Goal: Transaction & Acquisition: Subscribe to service/newsletter

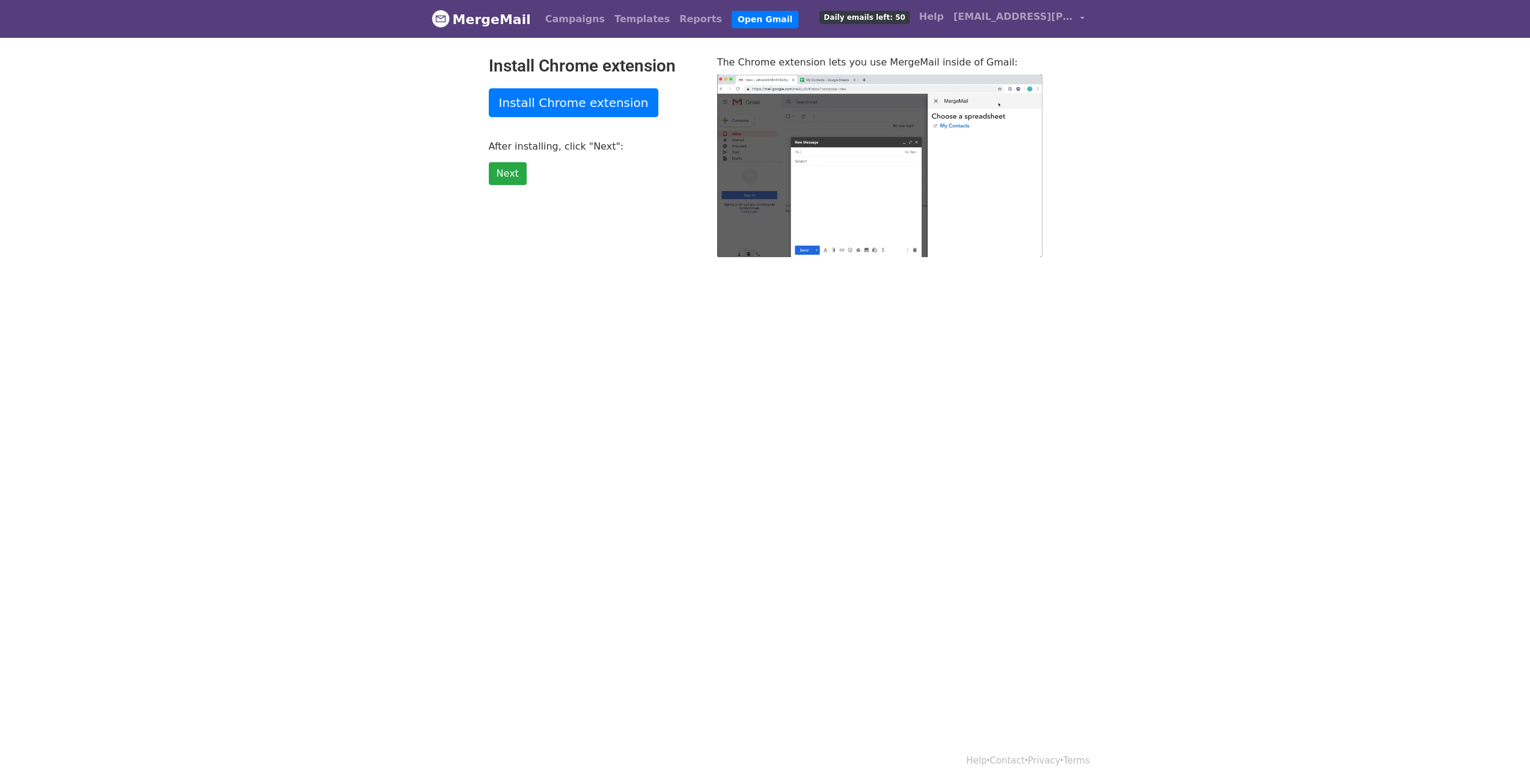
click at [1163, 274] on body "MergeMail Campaigns Templates Reports Open Gmail Daily emails left: 50 Help mar…" at bounding box center [765, 153] width 1530 height 305
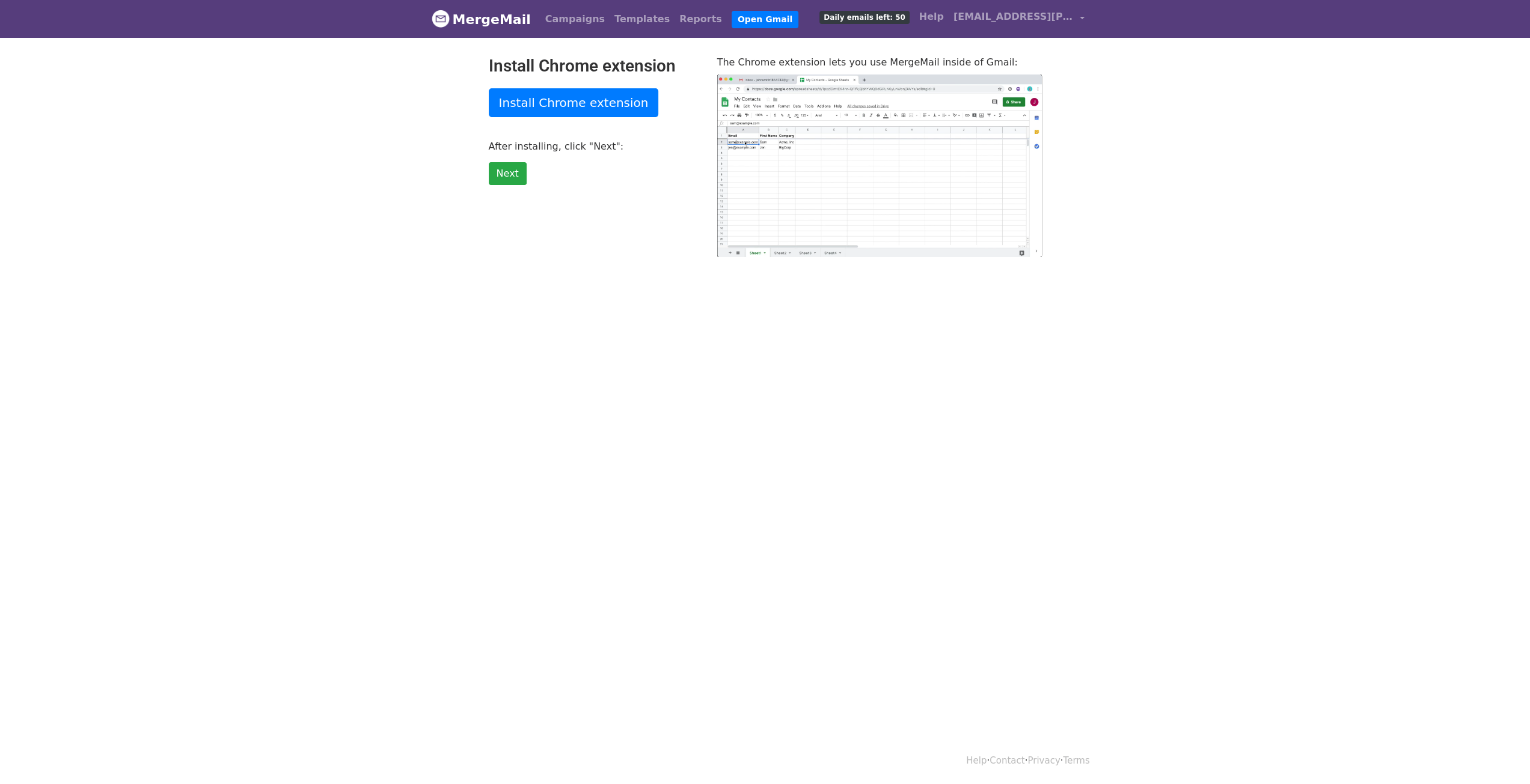
click at [417, 140] on body "MergeMail Campaigns Templates Reports Open Gmail Daily emails left: 50 Help mar…" at bounding box center [765, 153] width 1530 height 305
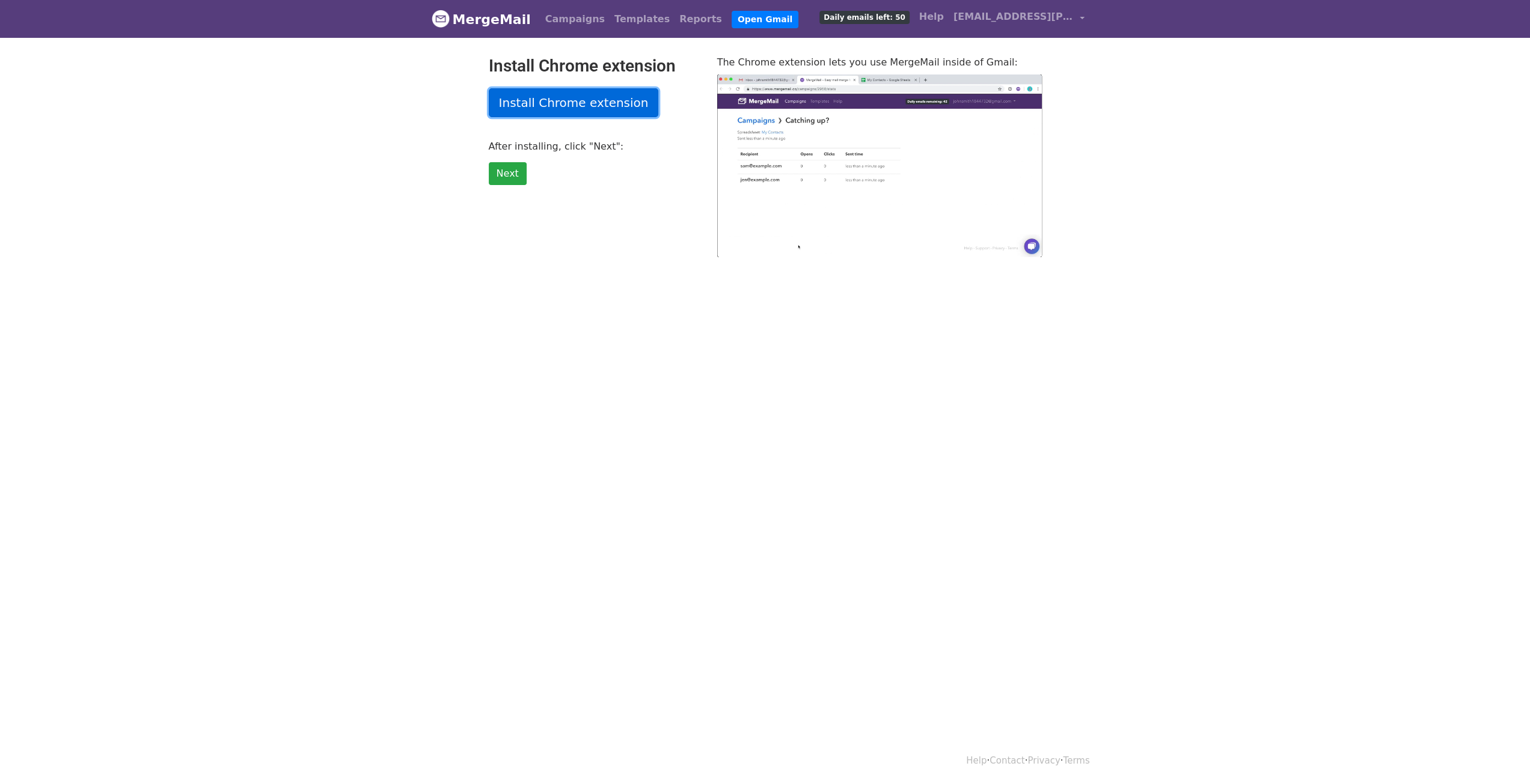
click at [556, 97] on link "Install Chrome extension" at bounding box center [573, 103] width 170 height 29
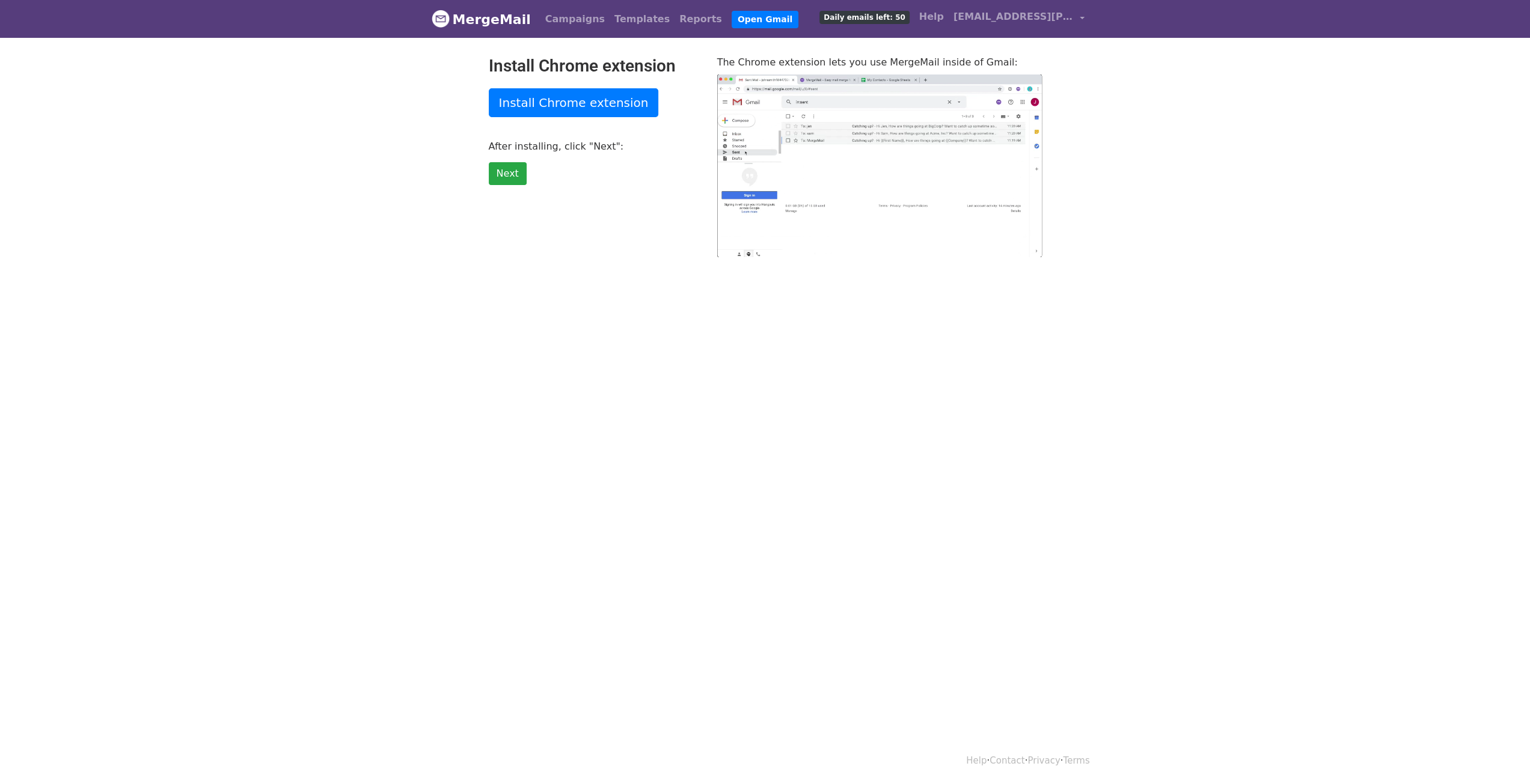
click at [699, 347] on html "MergeMail Campaigns Templates Reports Open Gmail Daily emails left: 50 Help mar…" at bounding box center [765, 392] width 1530 height 784
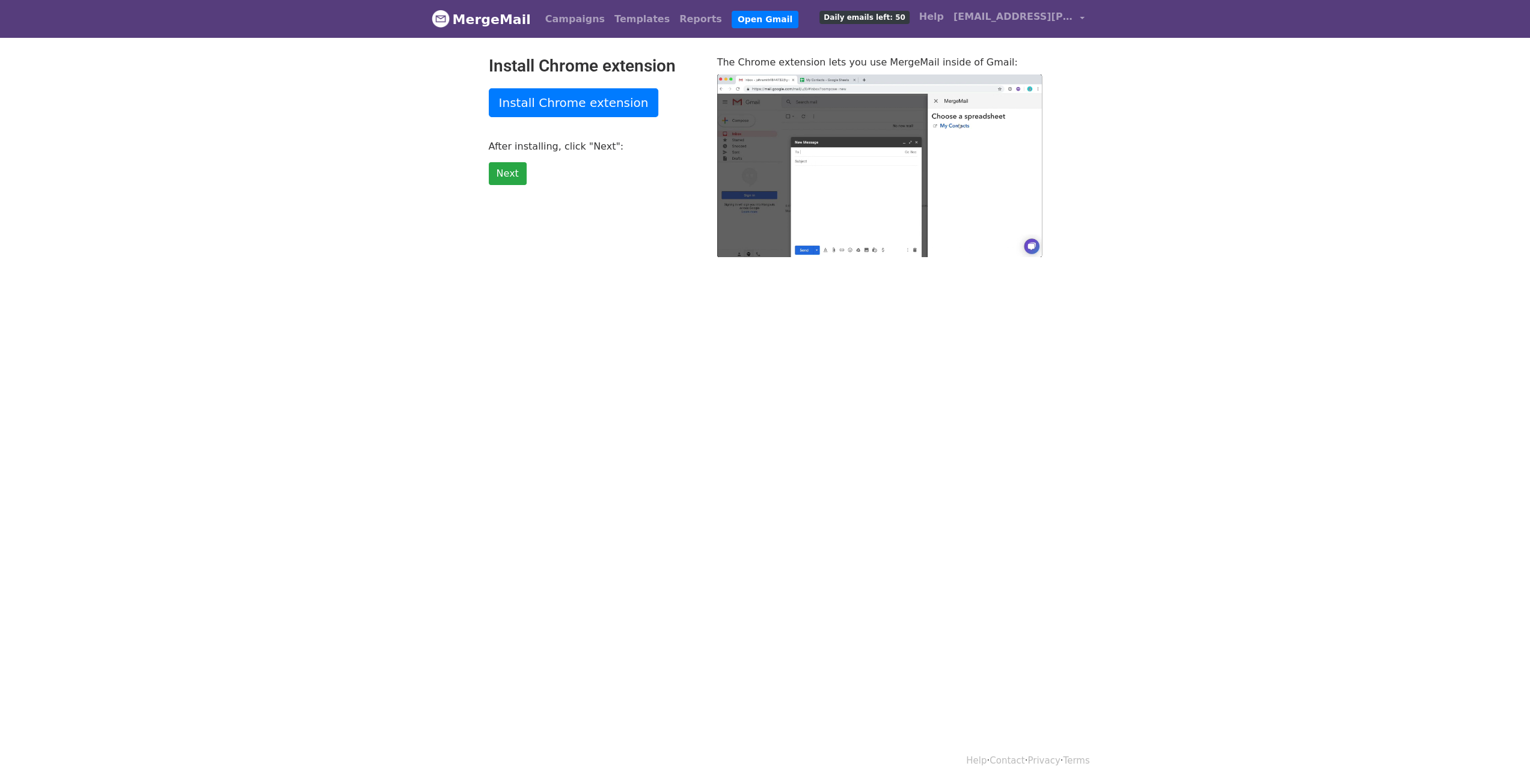
type input "72.77"
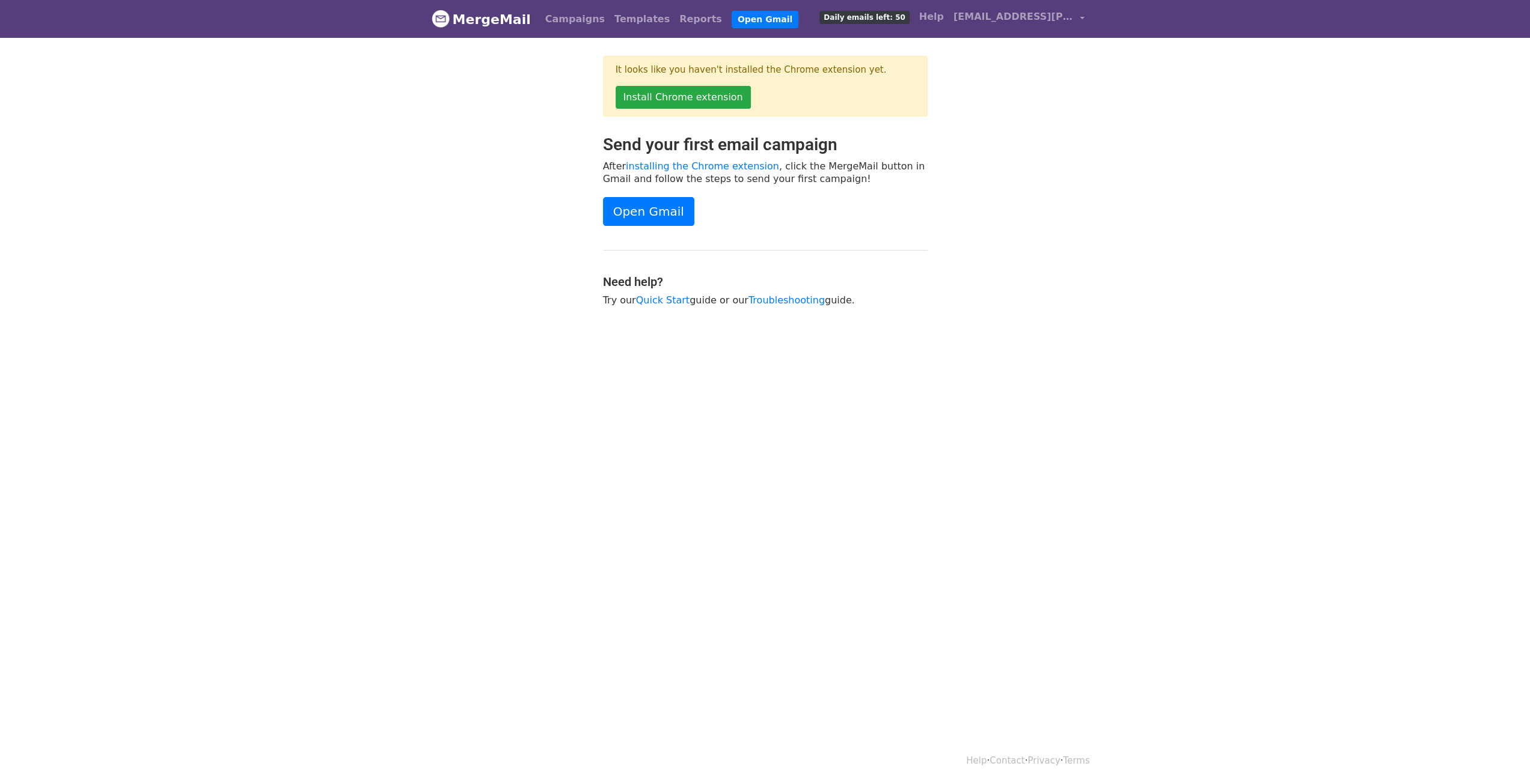
click at [538, 155] on div at bounding box center [508, 226] width 172 height 184
click at [1045, 23] on span "[EMAIL_ADDRESS][PERSON_NAME][DOMAIN_NAME]" at bounding box center [1014, 17] width 121 height 15
click at [942, 20] on link "Help" at bounding box center [931, 17] width 34 height 24
click at [863, 15] on span "Daily emails left: 50" at bounding box center [864, 18] width 90 height 13
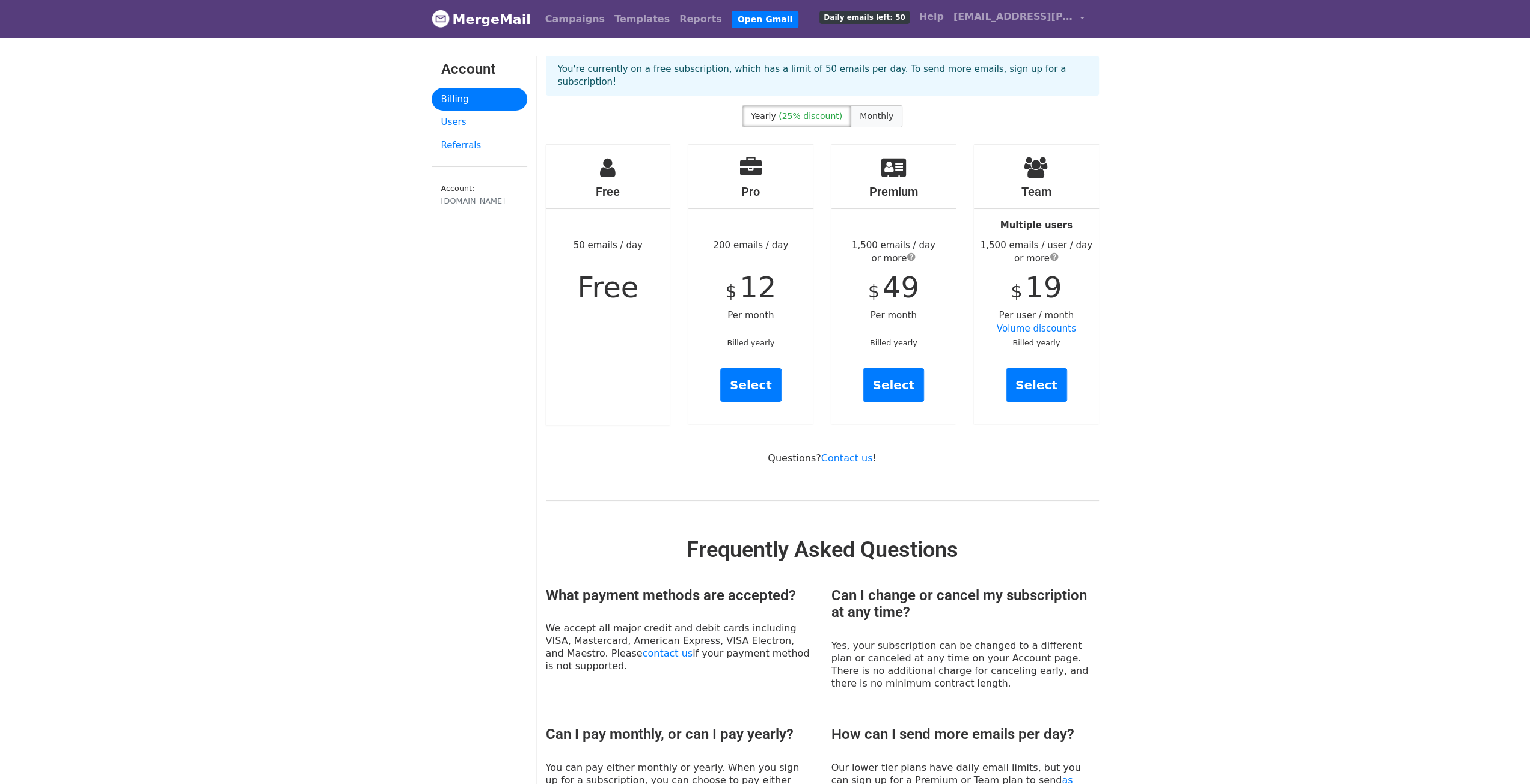
click at [864, 111] on span "Monthly" at bounding box center [876, 115] width 34 height 9
click at [791, 111] on span "(25% discount)" at bounding box center [810, 115] width 64 height 9
click at [869, 111] on span "Monthly" at bounding box center [876, 115] width 34 height 9
click at [800, 109] on label "Yearly (25% discount)" at bounding box center [797, 116] width 110 height 22
click at [862, 107] on label "Monthly" at bounding box center [876, 116] width 52 height 22
